Goal: Transaction & Acquisition: Purchase product/service

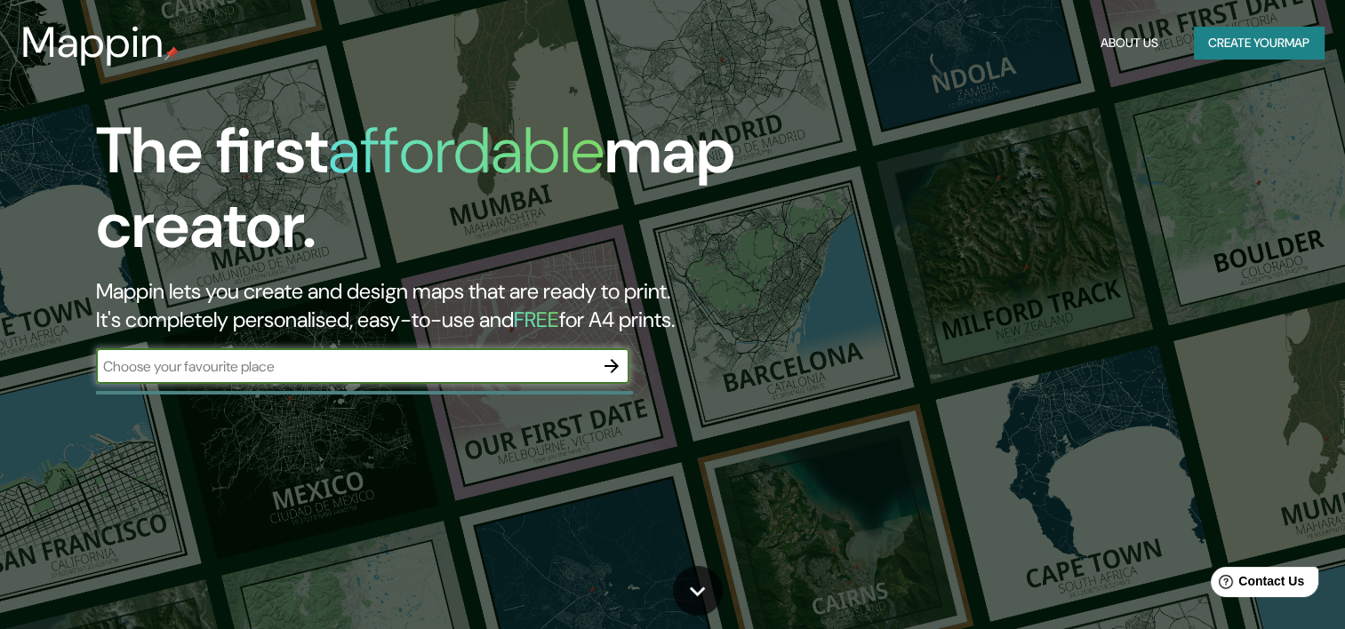
click at [346, 374] on input "text" at bounding box center [345, 366] width 498 height 20
type input "Valledupar [GEOGRAPHIC_DATA]"
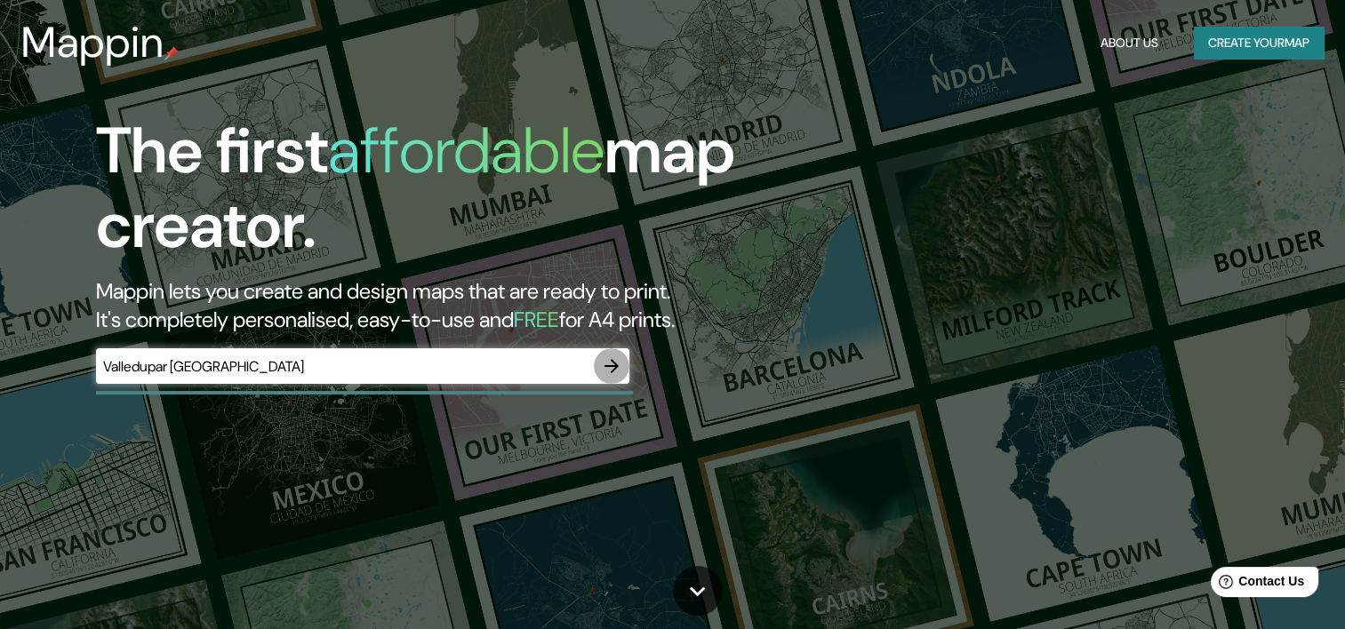
click at [611, 363] on icon "button" at bounding box center [611, 366] width 21 height 21
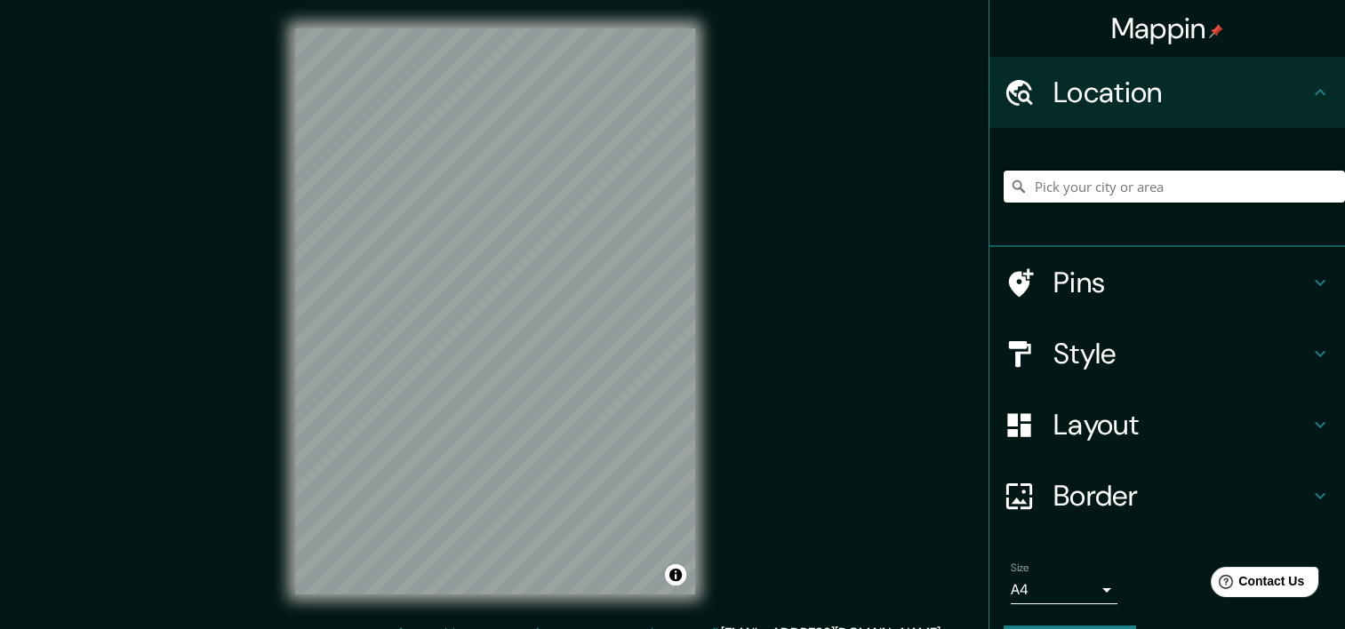
click at [1071, 177] on input "Pick your city or area" at bounding box center [1174, 187] width 341 height 32
click at [1114, 100] on h4 "Location" at bounding box center [1181, 93] width 256 height 36
click at [1046, 190] on input "Pick your city or area" at bounding box center [1174, 187] width 341 height 32
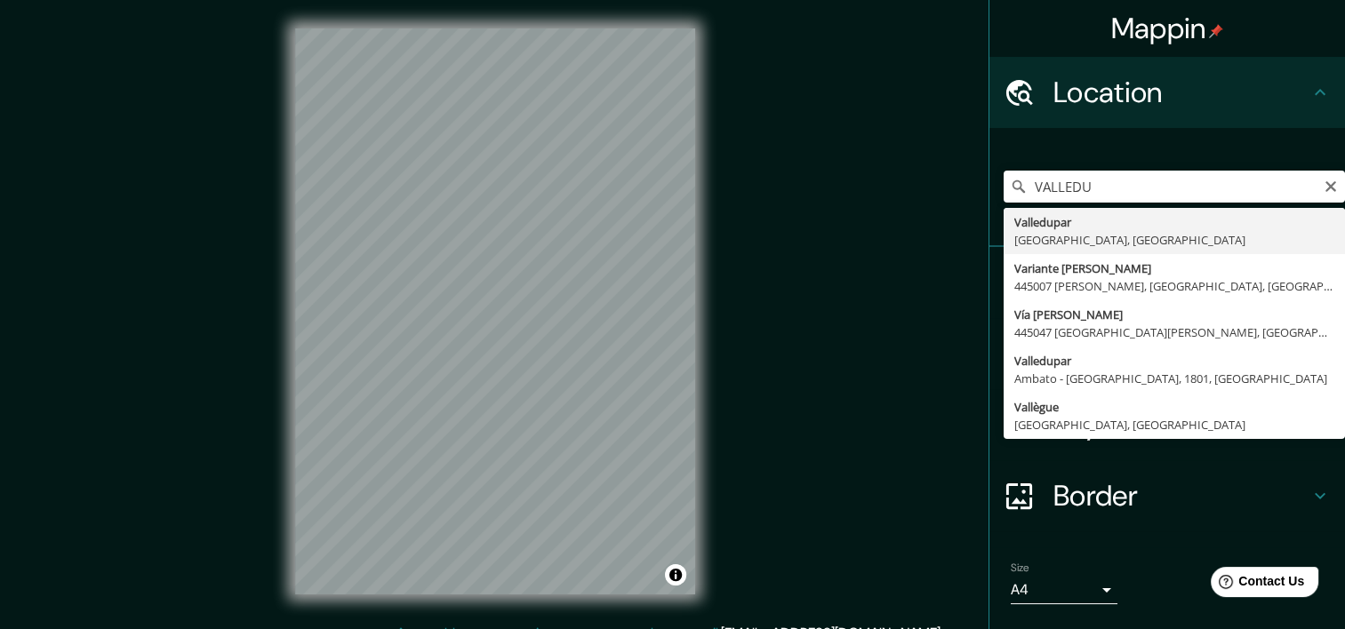
type input "Valledupar, [GEOGRAPHIC_DATA], [GEOGRAPHIC_DATA]"
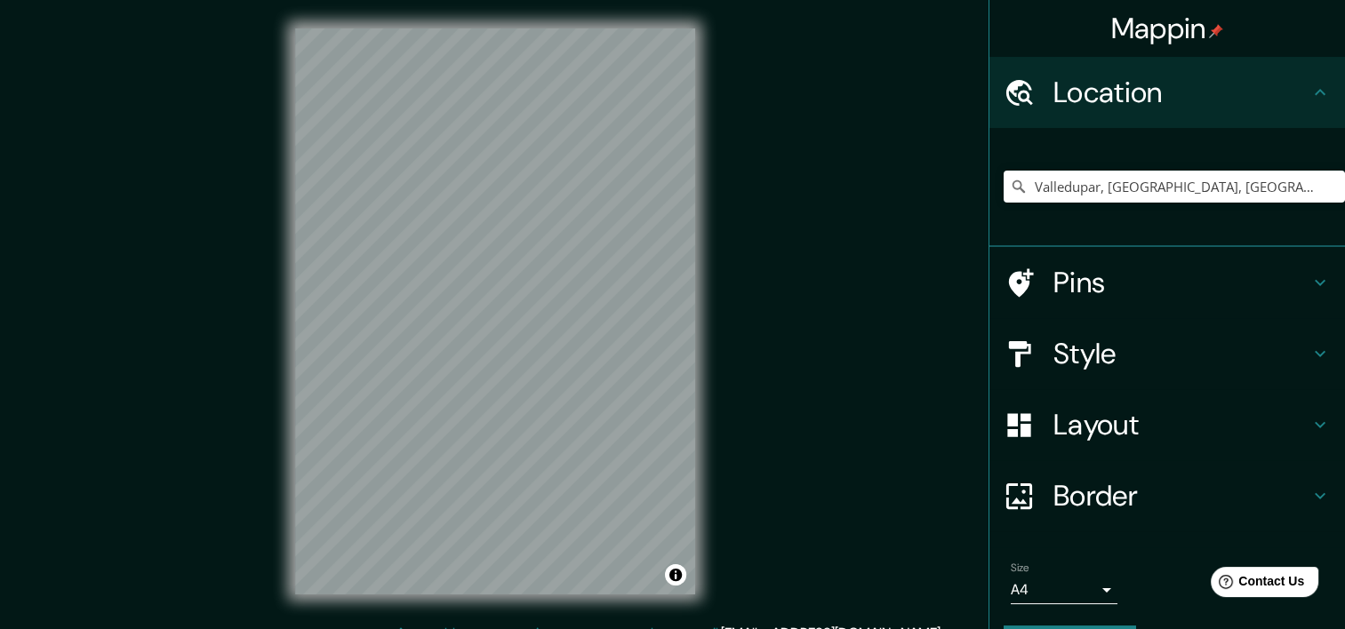
click at [1116, 282] on h4 "Pins" at bounding box center [1181, 283] width 256 height 36
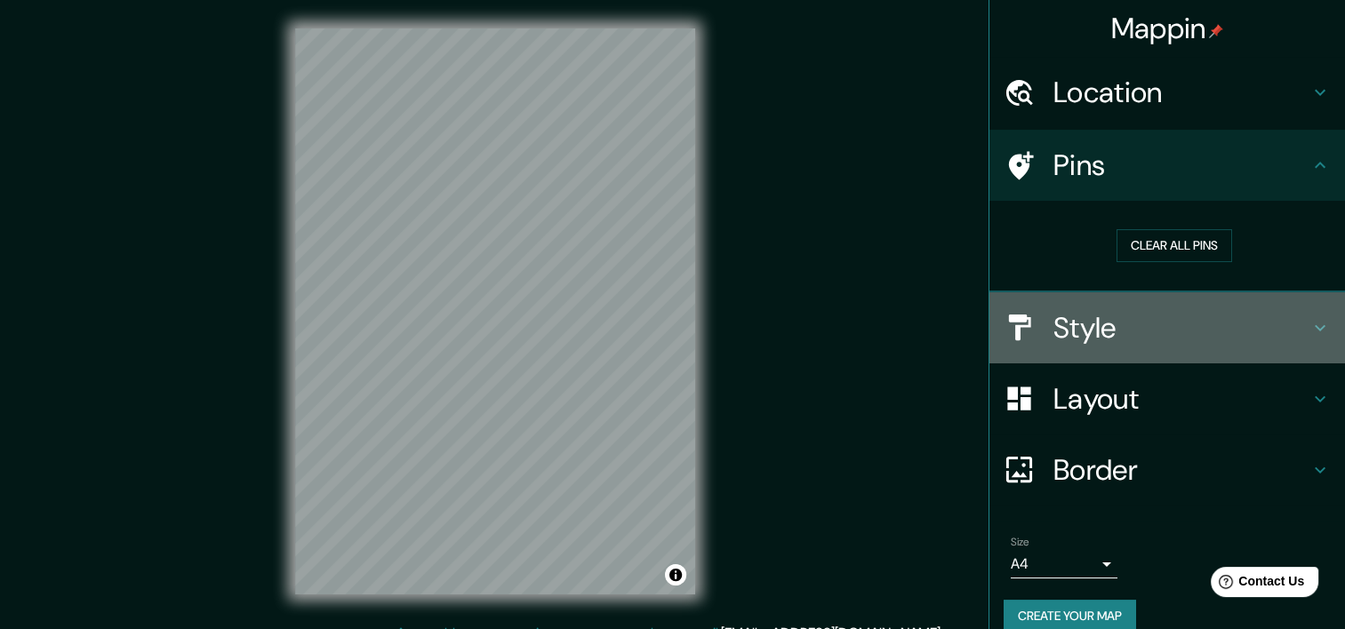
click at [1110, 320] on h4 "Style" at bounding box center [1181, 328] width 256 height 36
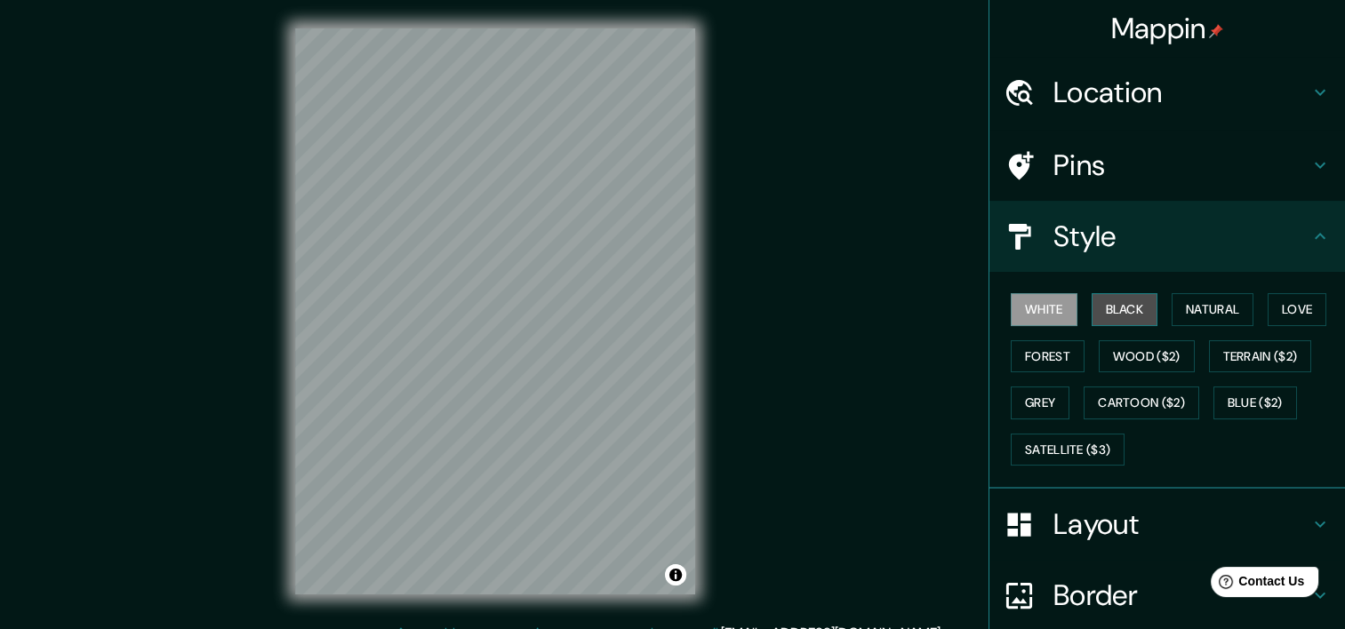
click at [1116, 316] on button "Black" at bounding box center [1125, 309] width 67 height 33
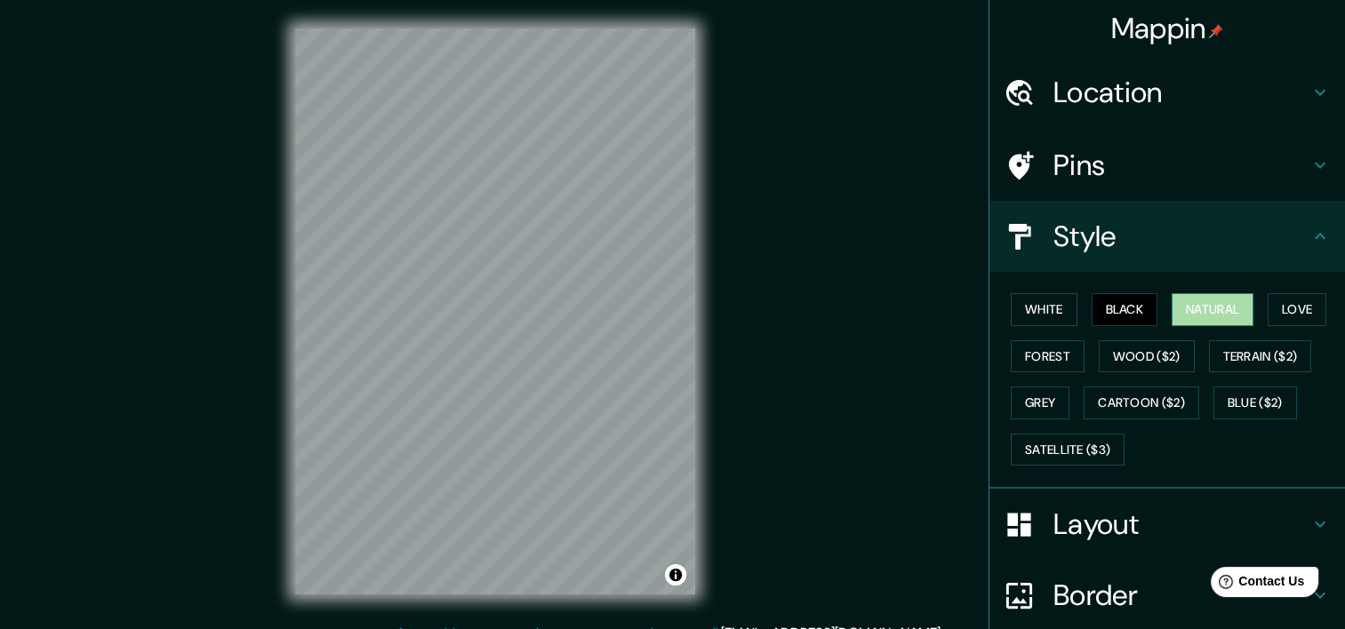
click at [1198, 314] on button "Natural" at bounding box center [1213, 309] width 82 height 33
click at [1268, 313] on button "Love" at bounding box center [1297, 309] width 59 height 33
click at [1207, 309] on button "Natural" at bounding box center [1213, 309] width 82 height 33
click at [1108, 360] on button "Wood ($2)" at bounding box center [1147, 356] width 96 height 33
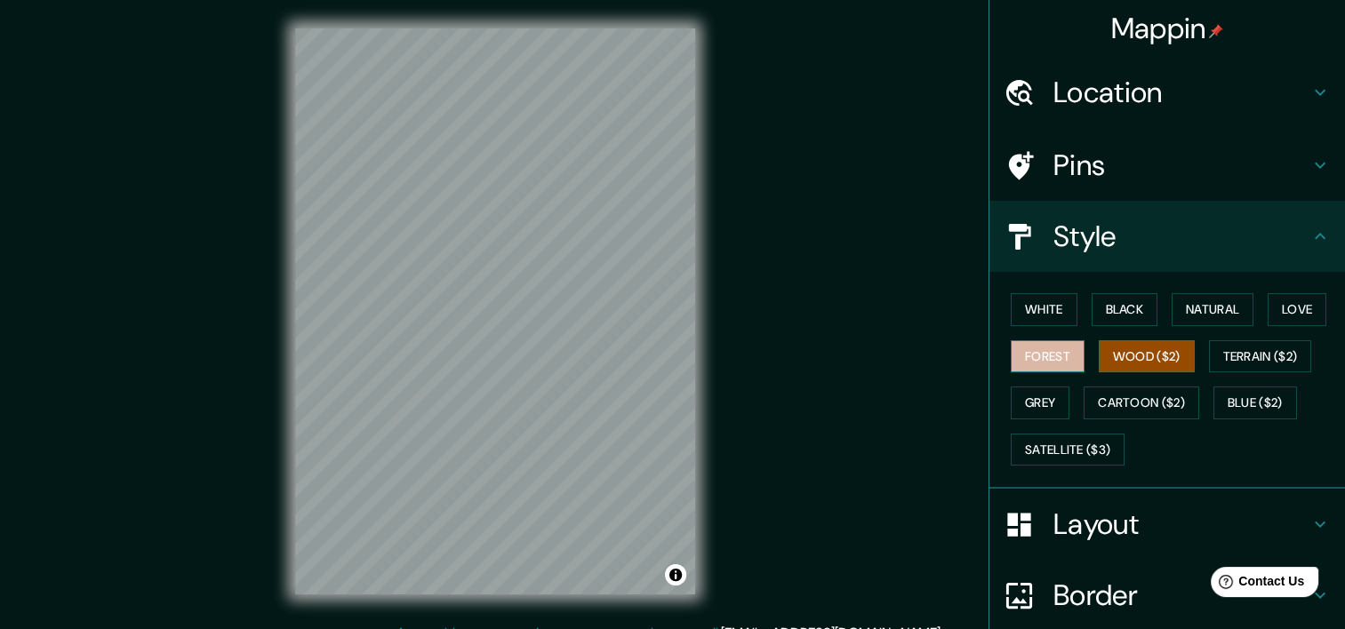
click at [1050, 352] on button "Forest" at bounding box center [1048, 356] width 74 height 33
click at [1228, 357] on button "Terrain ($2)" at bounding box center [1260, 356] width 103 height 33
click at [1058, 351] on button "Forest" at bounding box center [1048, 356] width 74 height 33
click at [1274, 315] on button "Love" at bounding box center [1297, 309] width 59 height 33
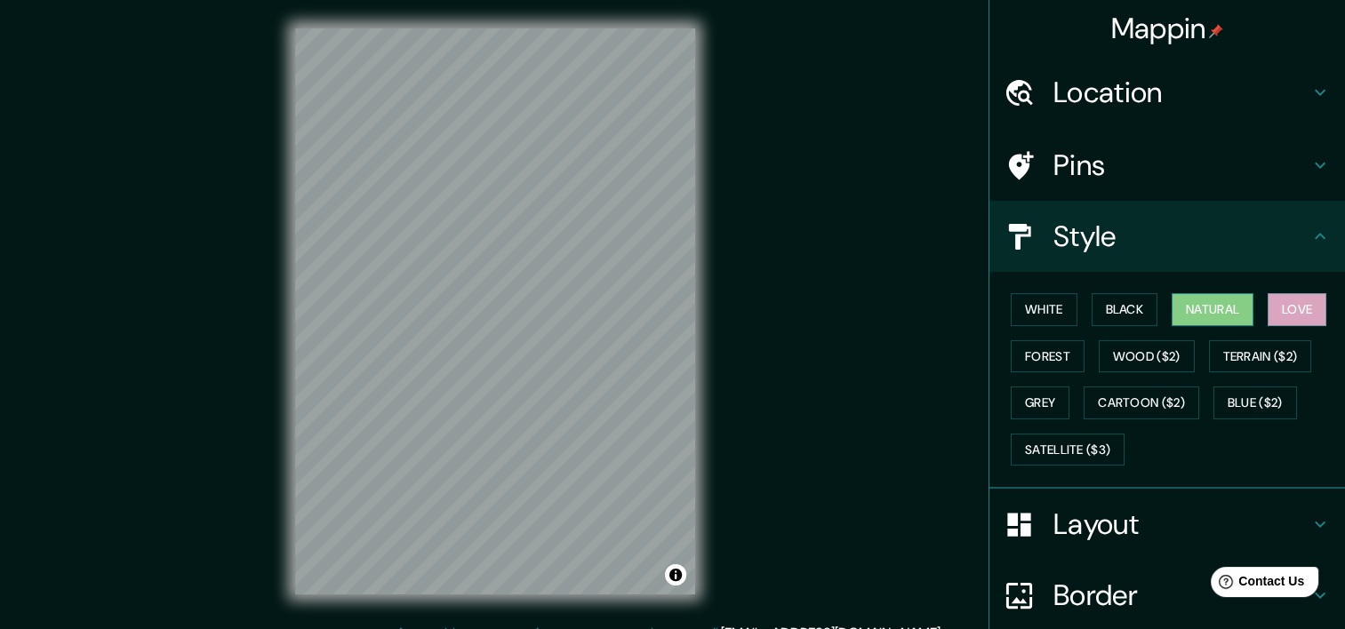
click at [1213, 313] on button "Natural" at bounding box center [1213, 309] width 82 height 33
click at [1052, 393] on button "Grey" at bounding box center [1040, 403] width 59 height 33
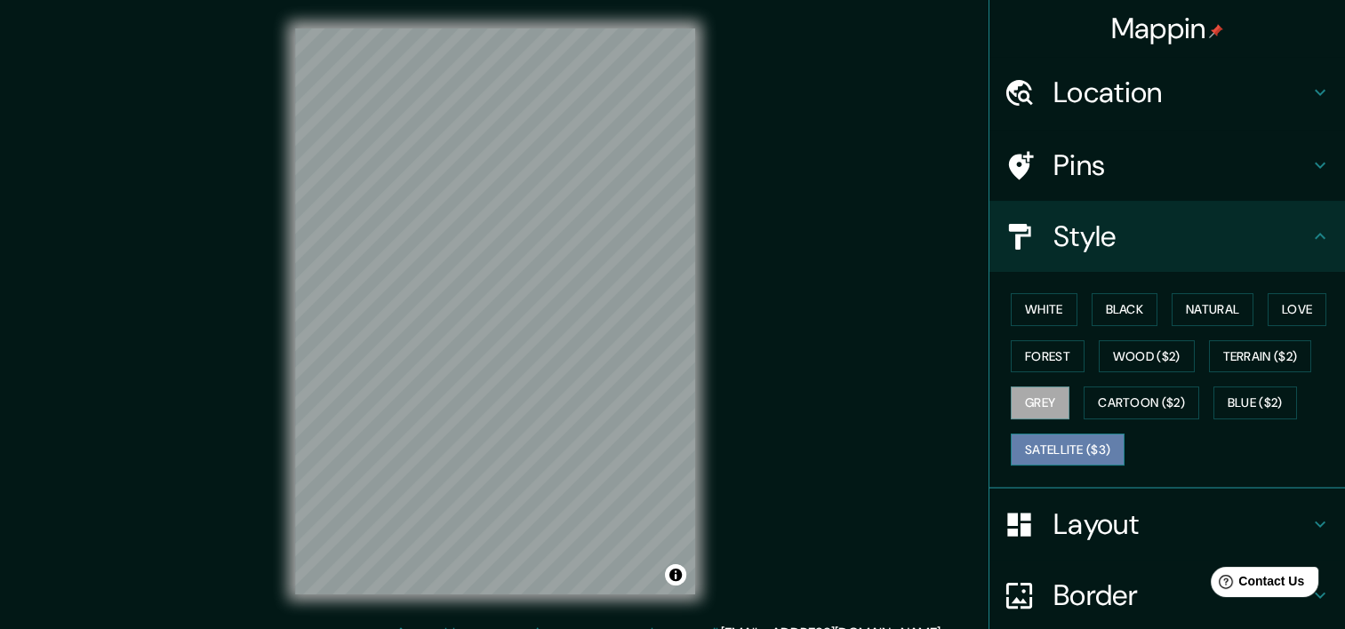
click at [1070, 436] on button "Satellite ($3)" at bounding box center [1068, 450] width 114 height 33
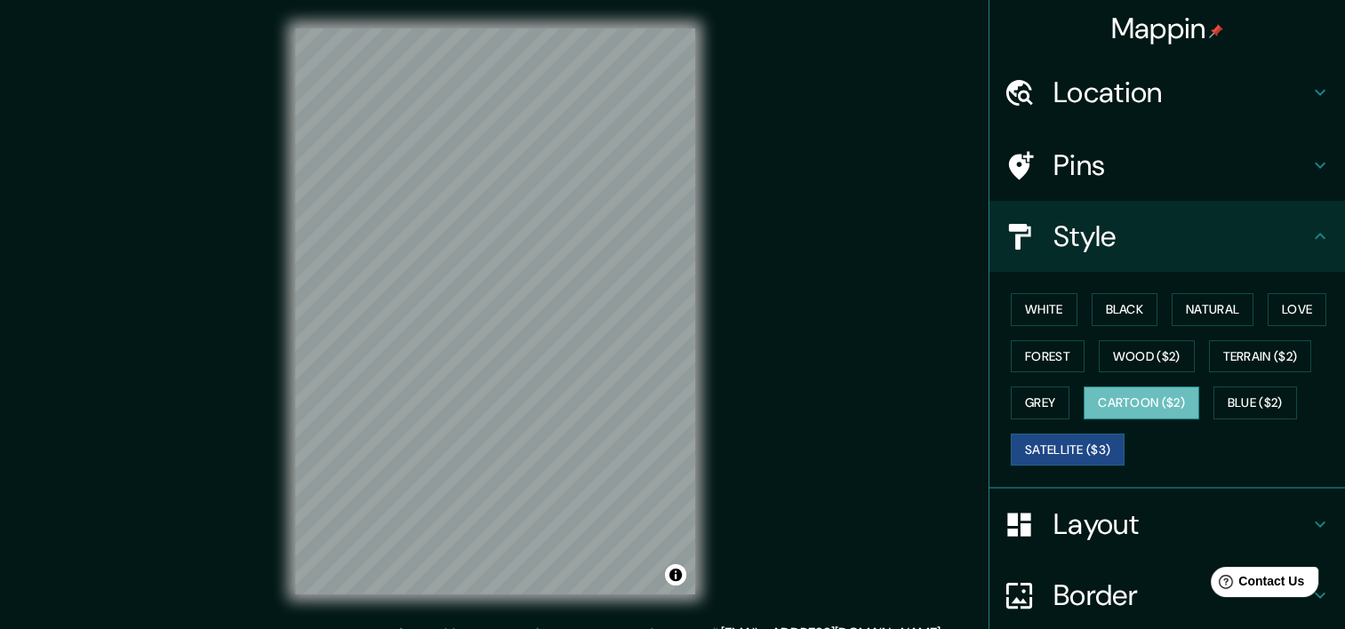
click at [1100, 395] on button "Cartoon ($2)" at bounding box center [1142, 403] width 116 height 33
click at [1213, 398] on button "Blue ($2)" at bounding box center [1255, 403] width 84 height 33
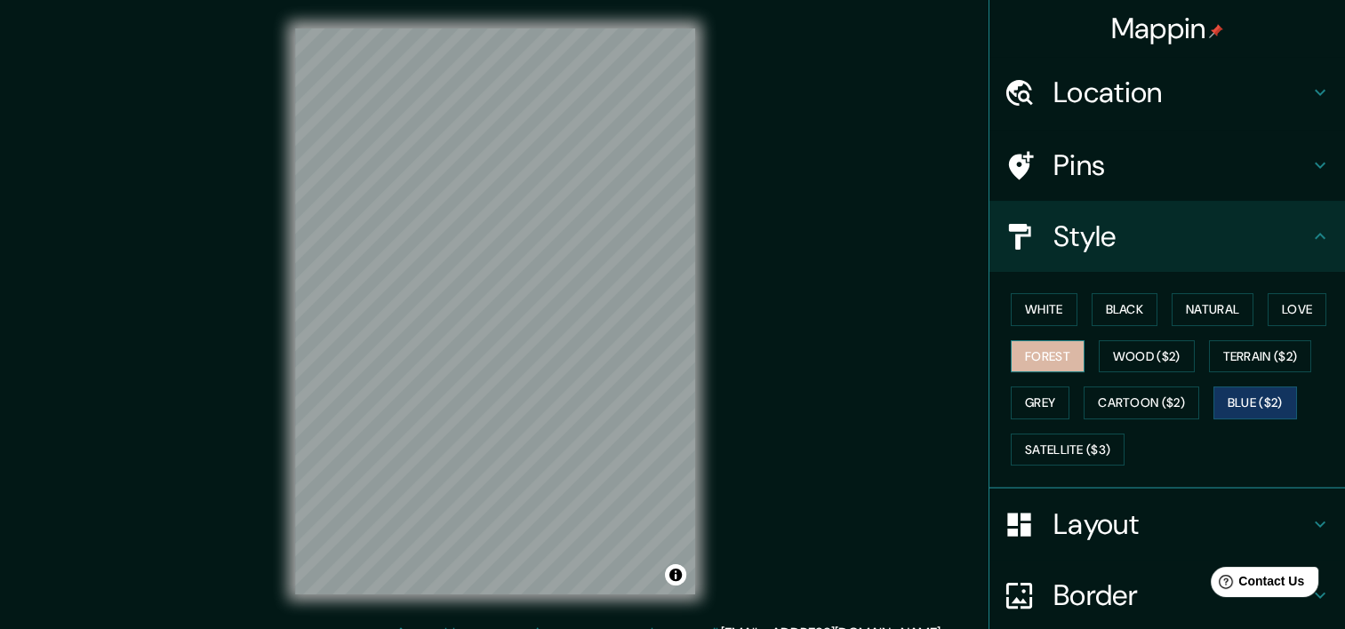
click at [1045, 343] on button "Forest" at bounding box center [1048, 356] width 74 height 33
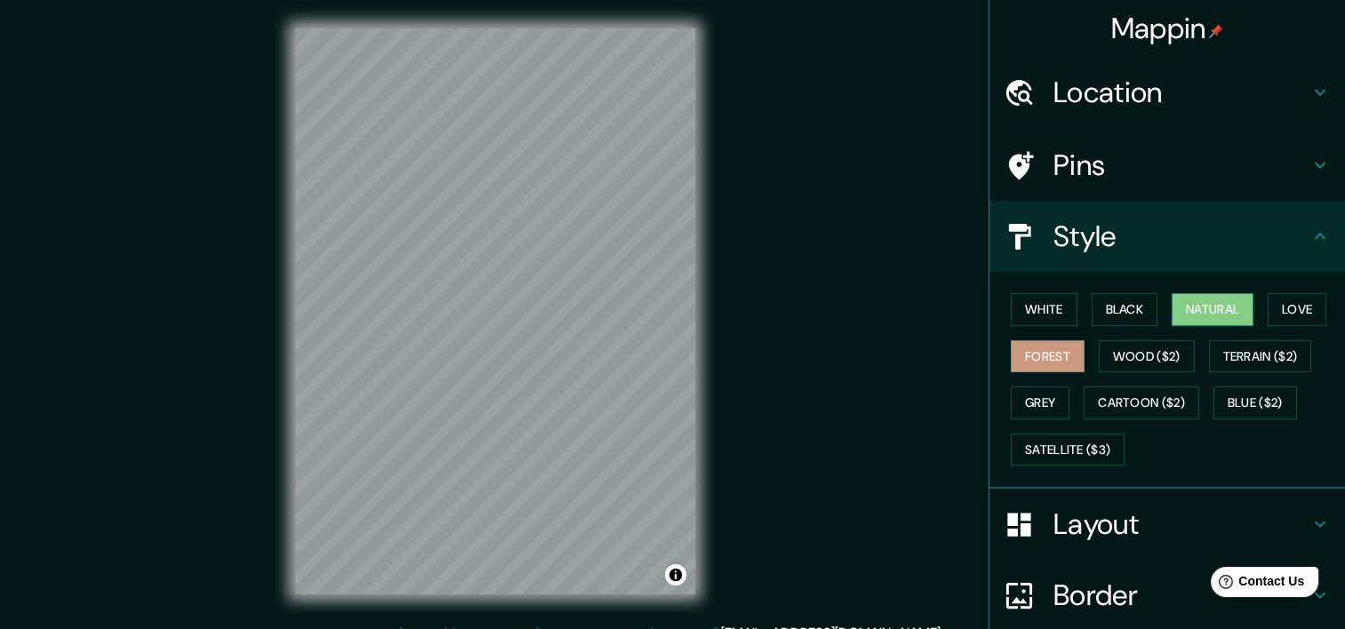
click at [1188, 316] on button "Natural" at bounding box center [1213, 309] width 82 height 33
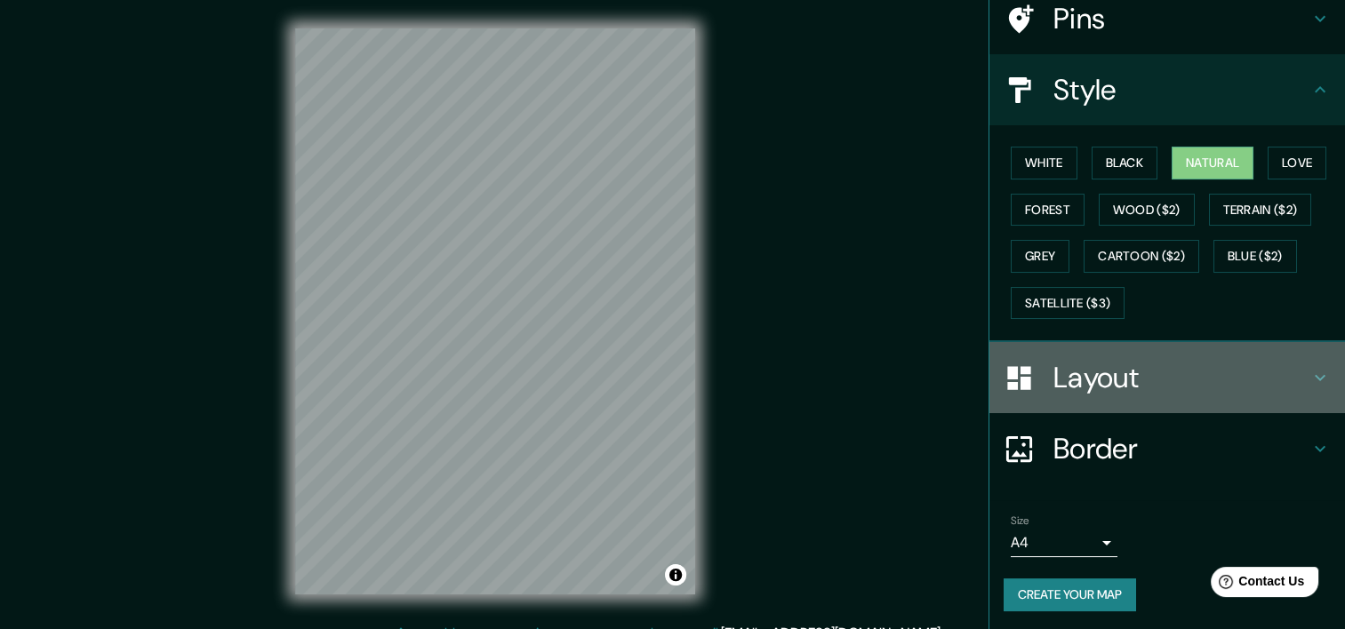
click at [1289, 366] on h4 "Layout" at bounding box center [1181, 378] width 256 height 36
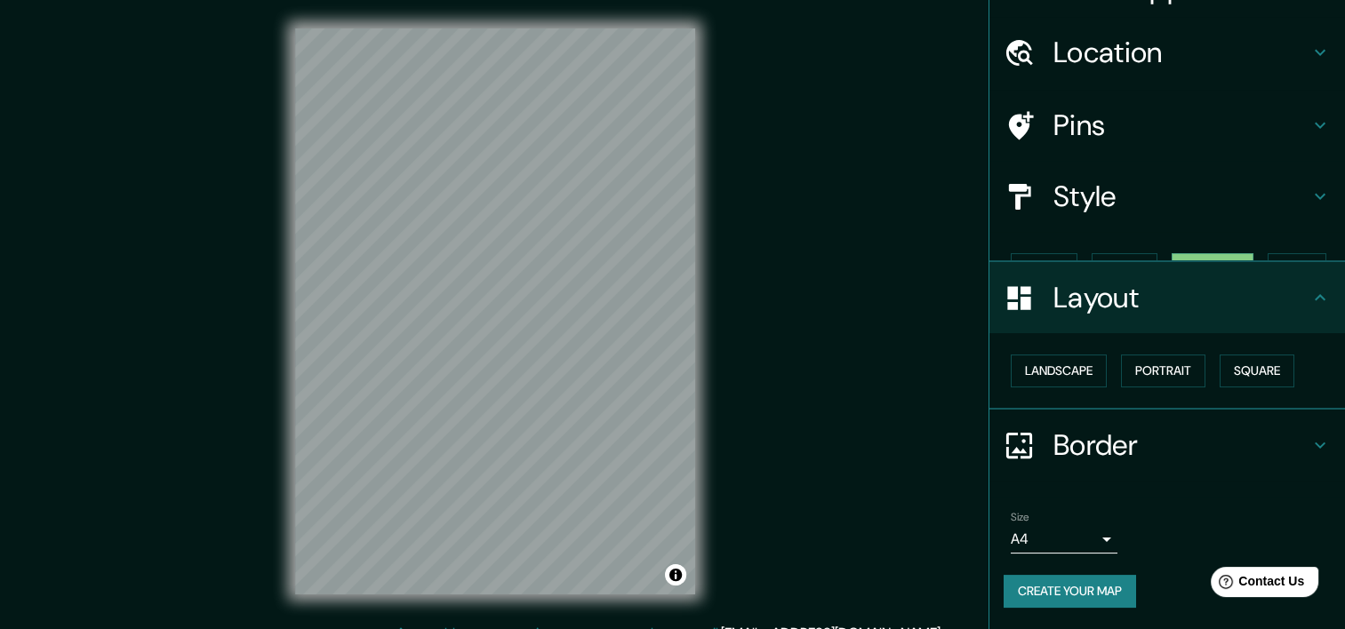
scroll to position [8, 0]
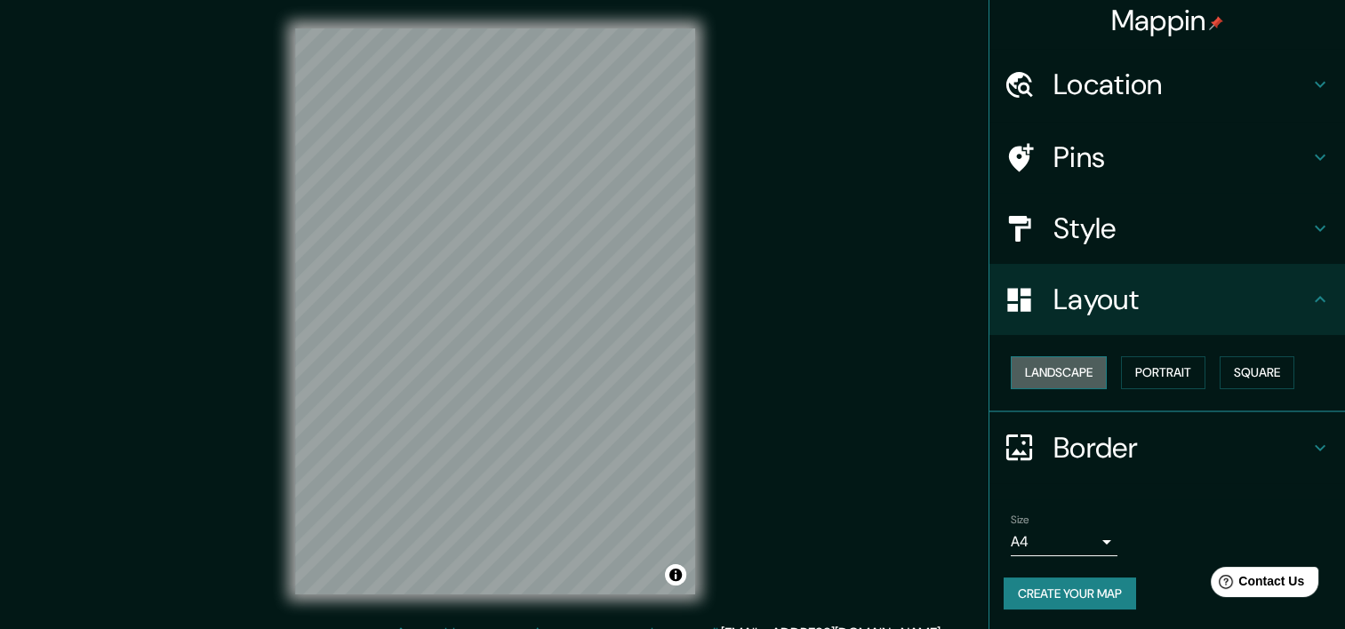
click at [1070, 360] on button "Landscape" at bounding box center [1059, 372] width 96 height 33
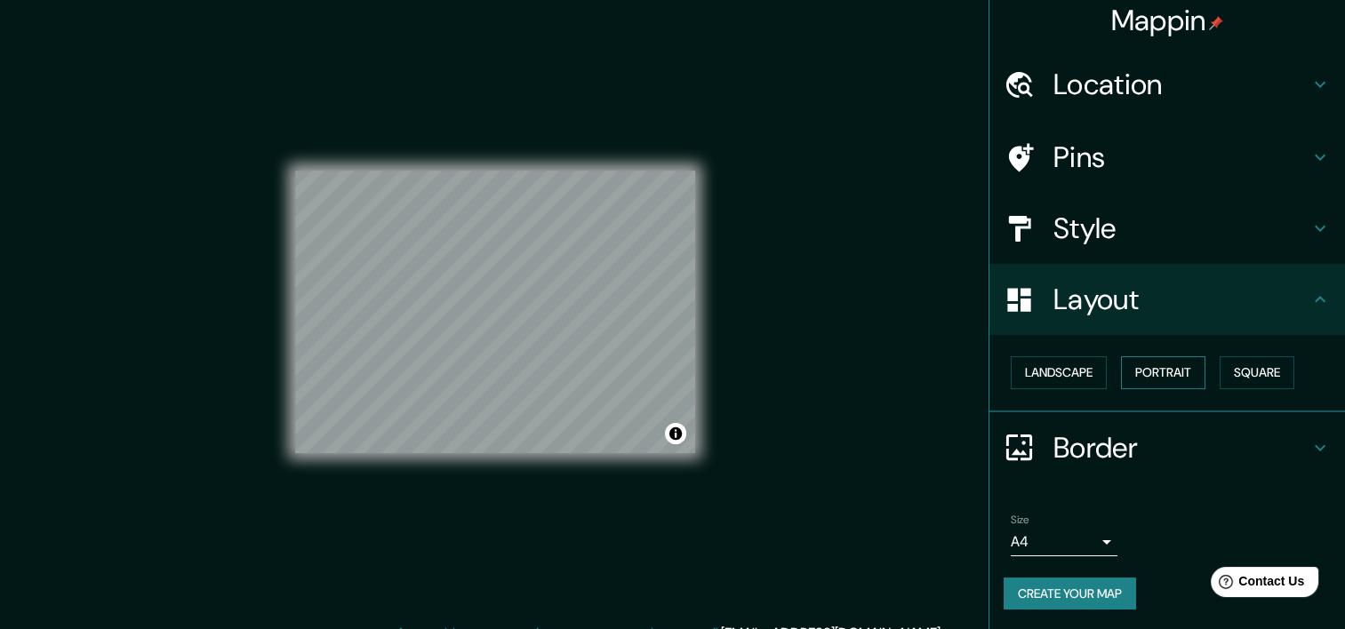
drag, startPoint x: 1148, startPoint y: 371, endPoint x: 1181, endPoint y: 371, distance: 32.9
click at [1150, 371] on button "Portrait" at bounding box center [1163, 372] width 84 height 33
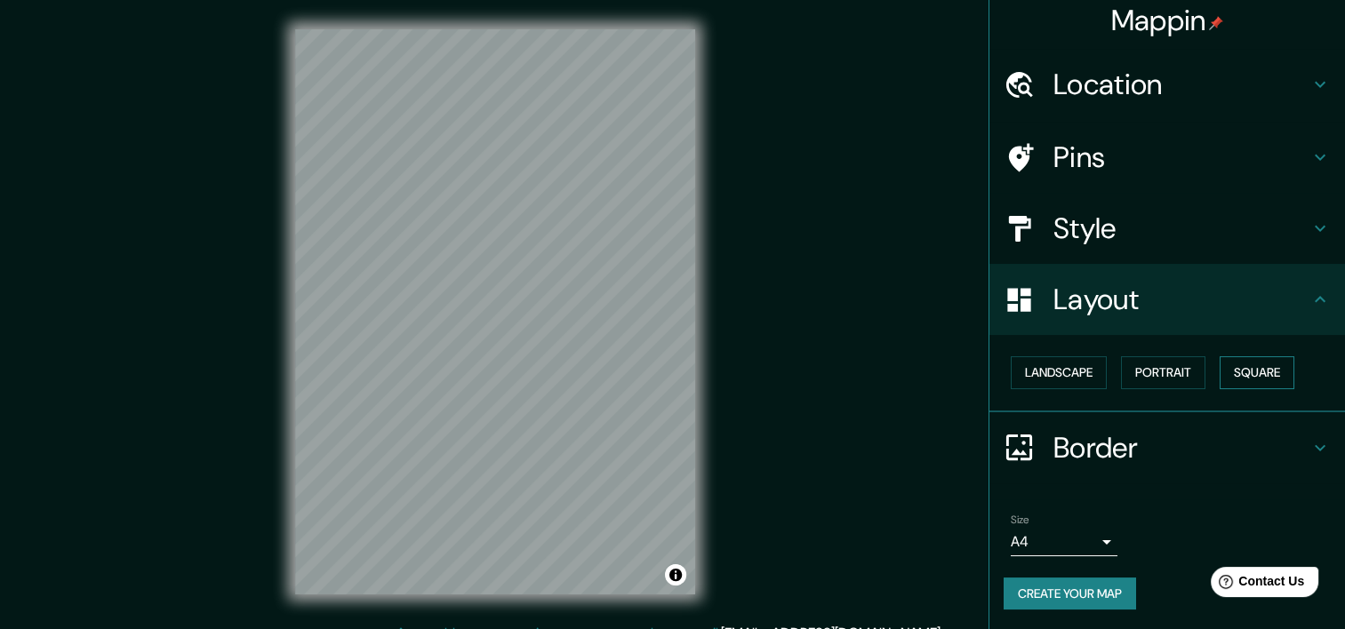
click at [1222, 371] on button "Square" at bounding box center [1257, 372] width 75 height 33
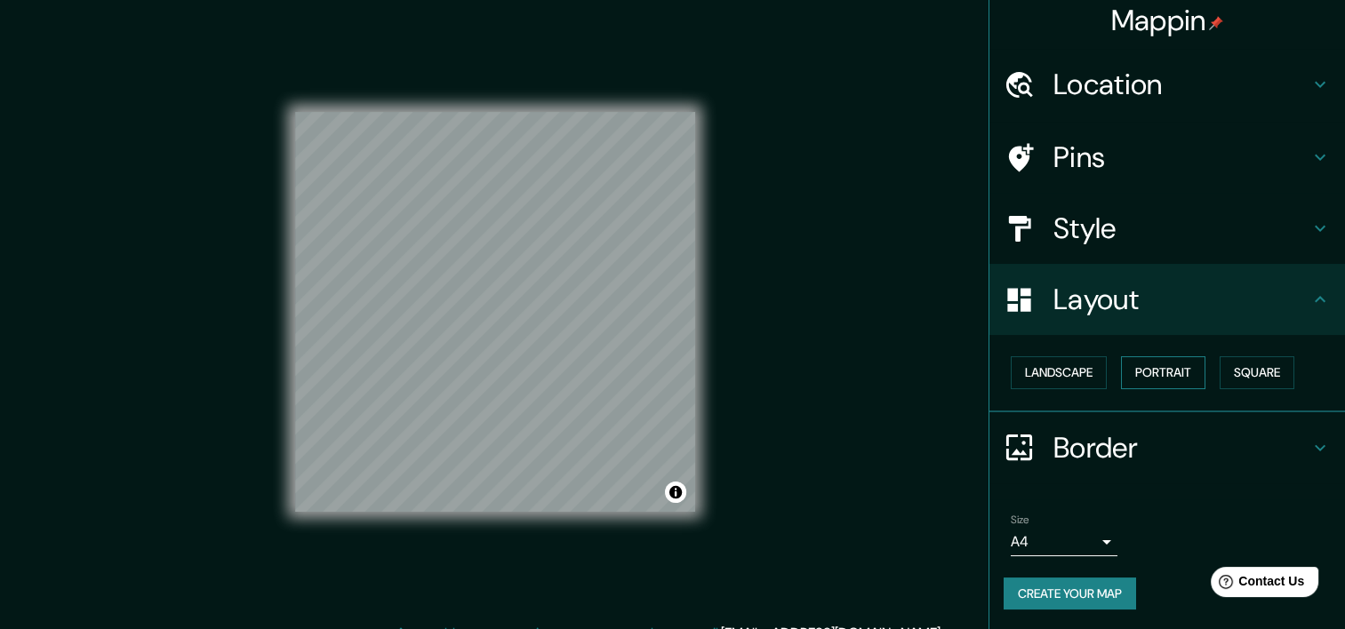
click at [1170, 364] on button "Portrait" at bounding box center [1163, 372] width 84 height 33
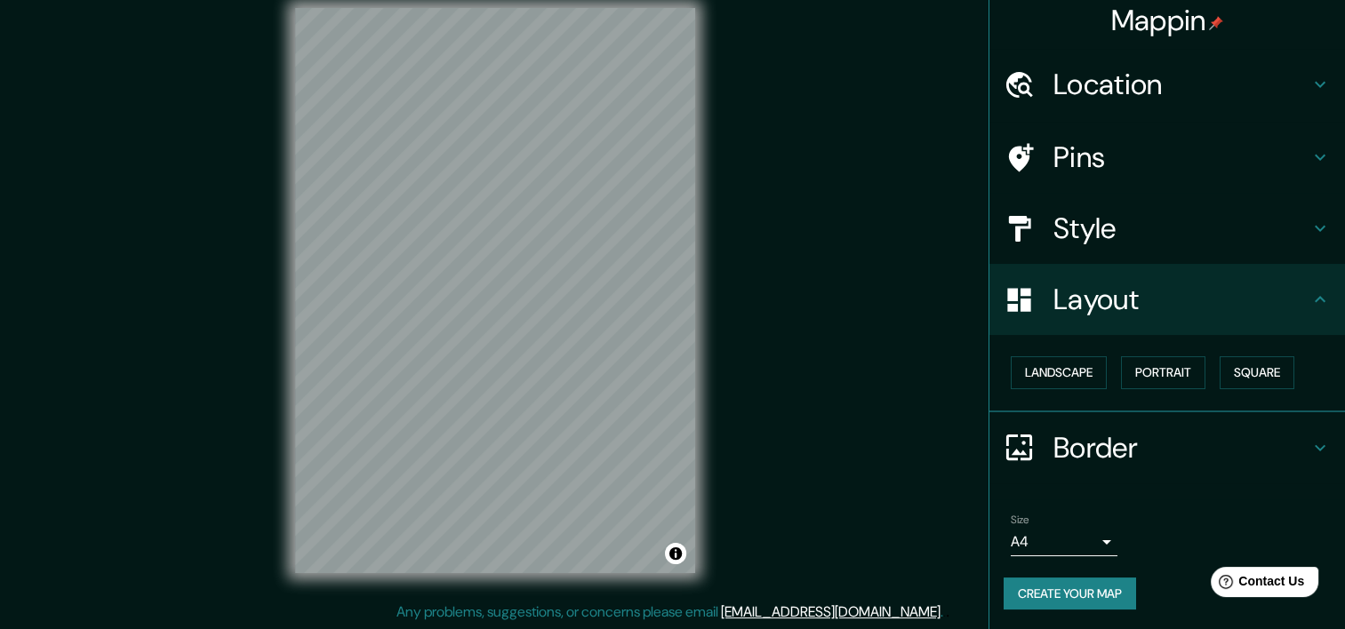
scroll to position [22, 0]
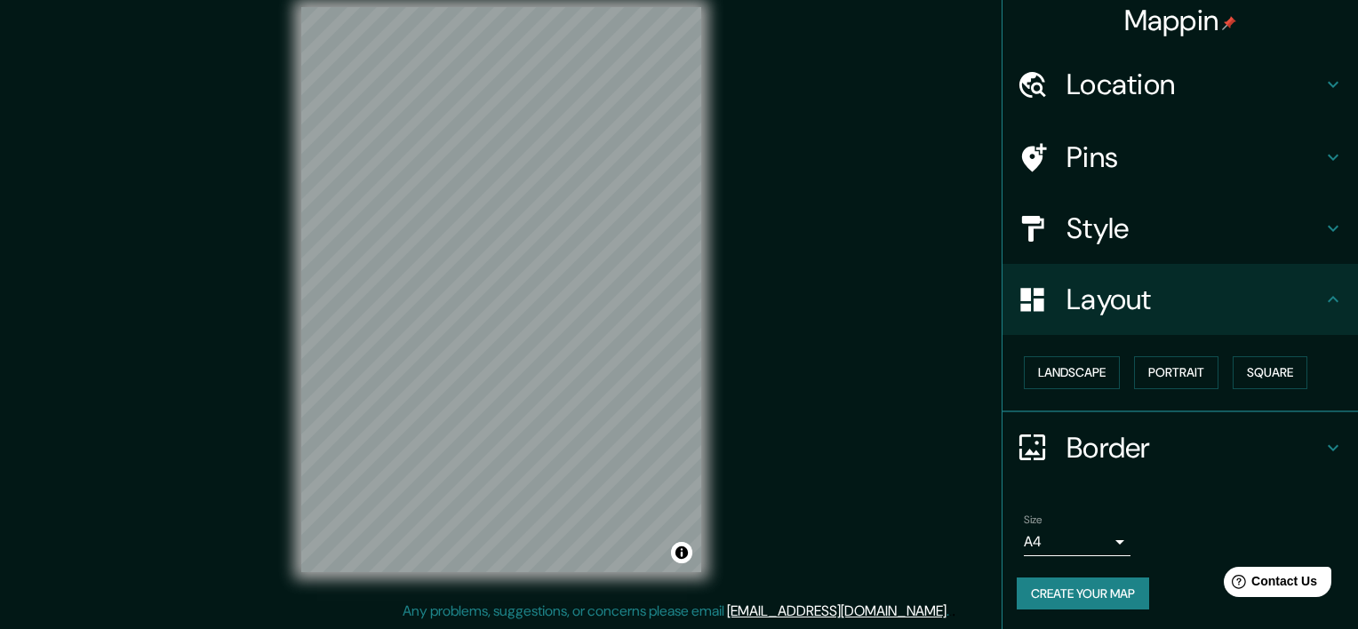
click at [1080, 534] on body "Mappin Location [GEOGRAPHIC_DATA], [GEOGRAPHIC_DATA], [GEOGRAPHIC_DATA] Pins St…" at bounding box center [679, 292] width 1358 height 629
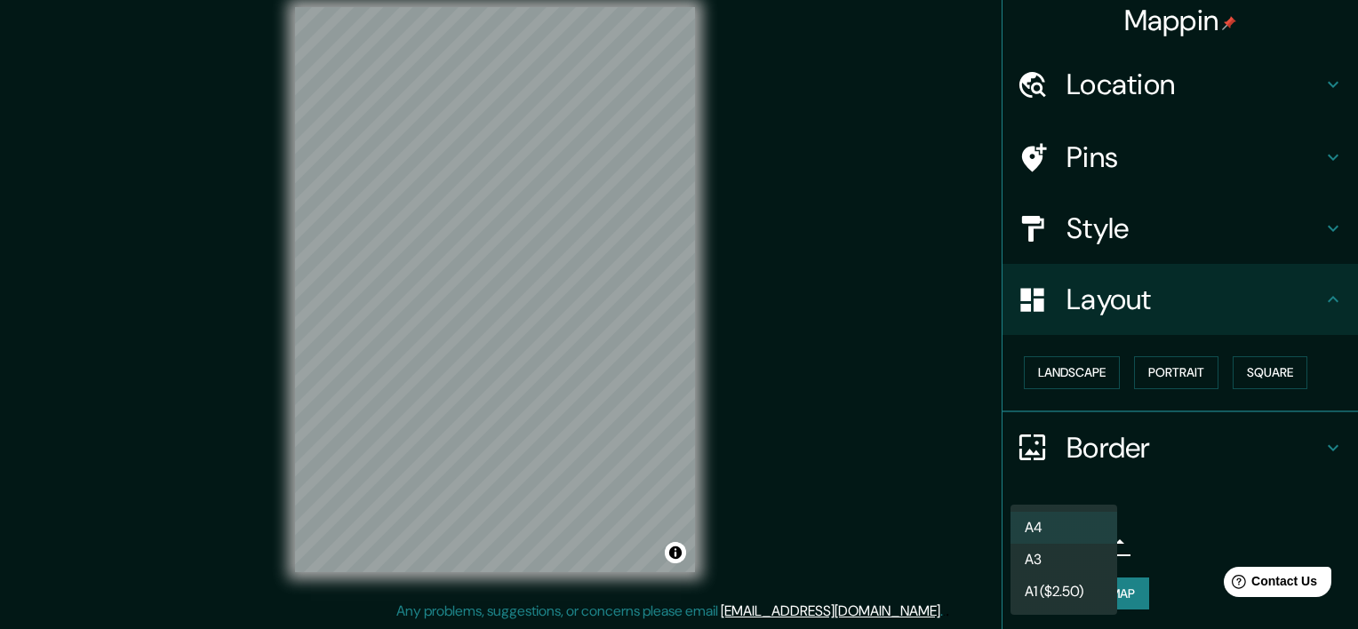
click at [1165, 519] on div at bounding box center [679, 314] width 1358 height 629
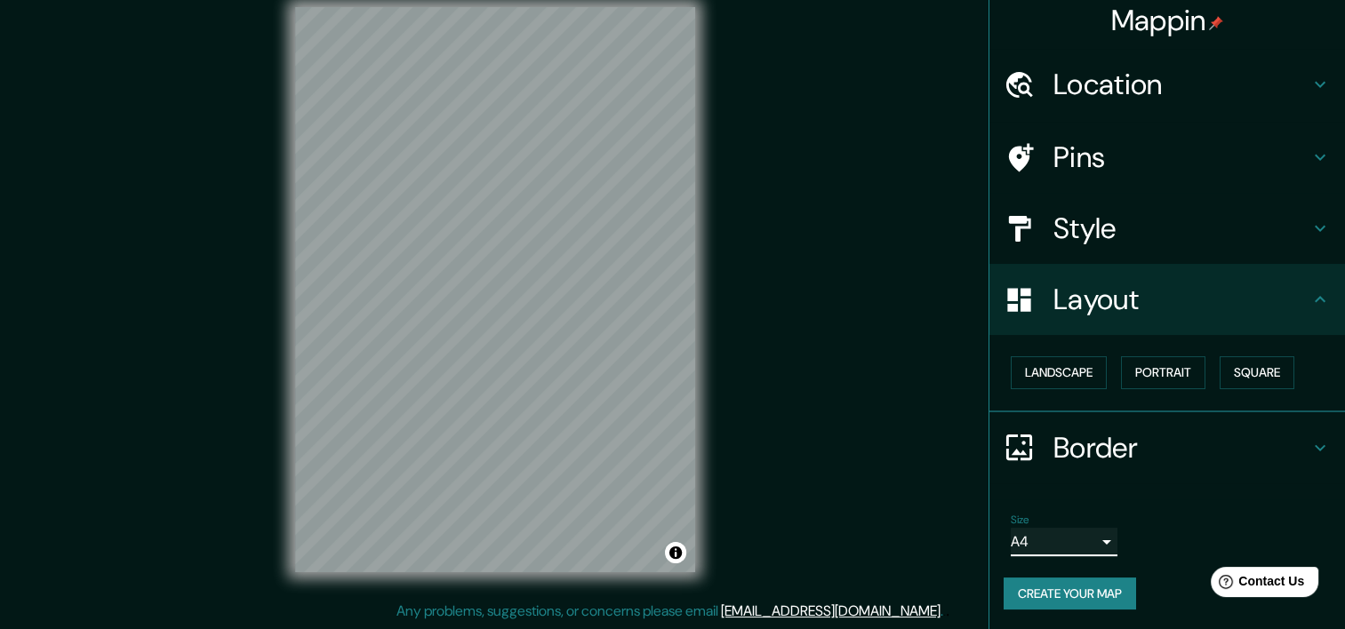
scroll to position [0, 0]
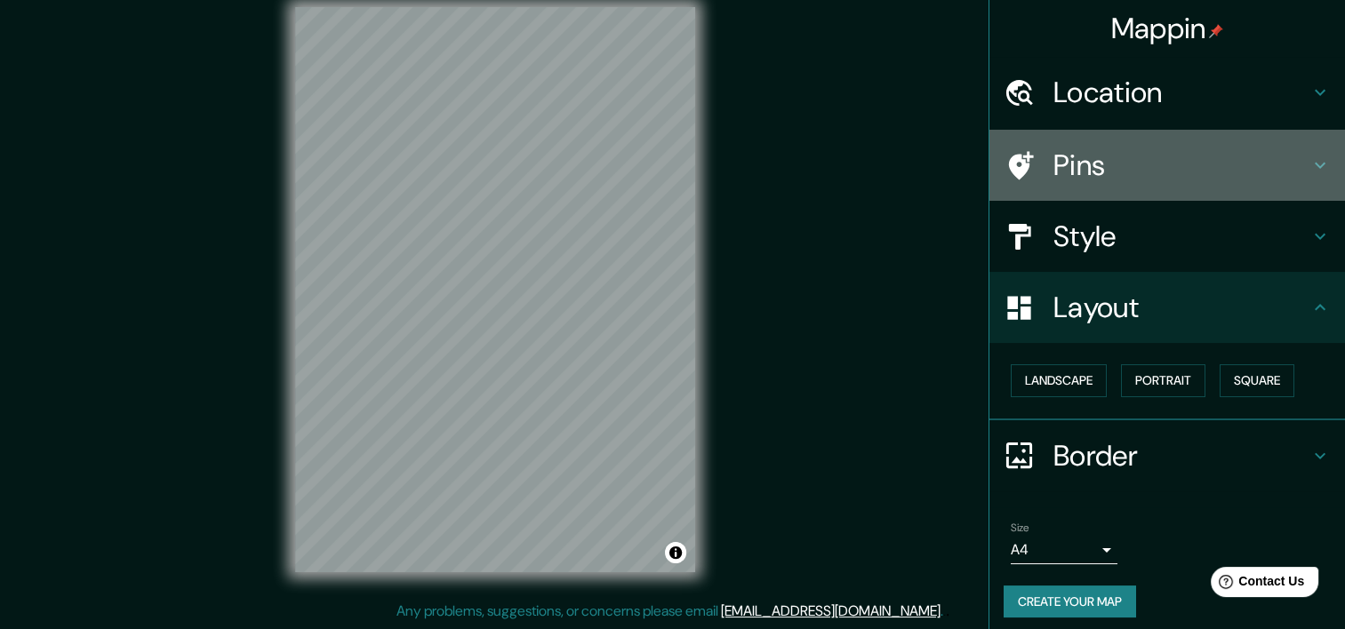
click at [1053, 162] on h4 "Pins" at bounding box center [1181, 166] width 256 height 36
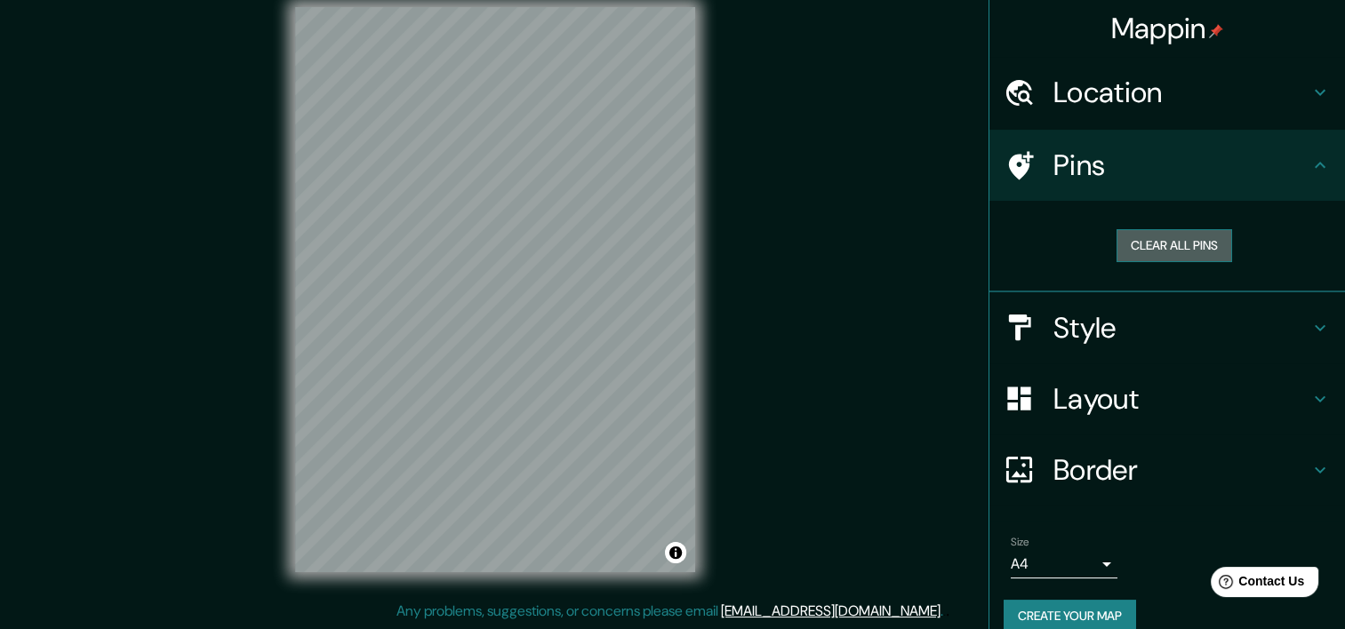
click at [1145, 242] on button "Clear all pins" at bounding box center [1174, 245] width 116 height 33
drag, startPoint x: 590, startPoint y: 327, endPoint x: 600, endPoint y: 329, distance: 9.9
click at [600, 329] on div at bounding box center [604, 326] width 14 height 14
click at [604, 321] on div at bounding box center [604, 326] width 14 height 14
click at [1038, 601] on button "Create your map" at bounding box center [1070, 616] width 132 height 33
